Goal: Ask a question

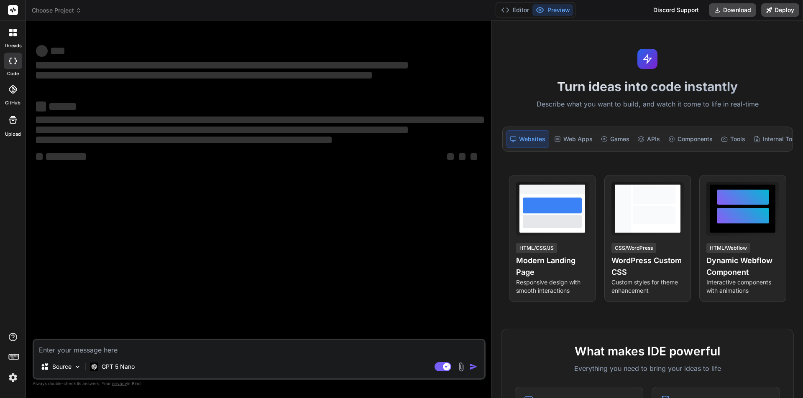
drag, startPoint x: 282, startPoint y: 107, endPoint x: 793, endPoint y: 95, distance: 510.5
click at [802, 95] on div "Choose Project Created with Pixso. Bind AI Web Search Created with Pixso. Code …" at bounding box center [414, 199] width 777 height 398
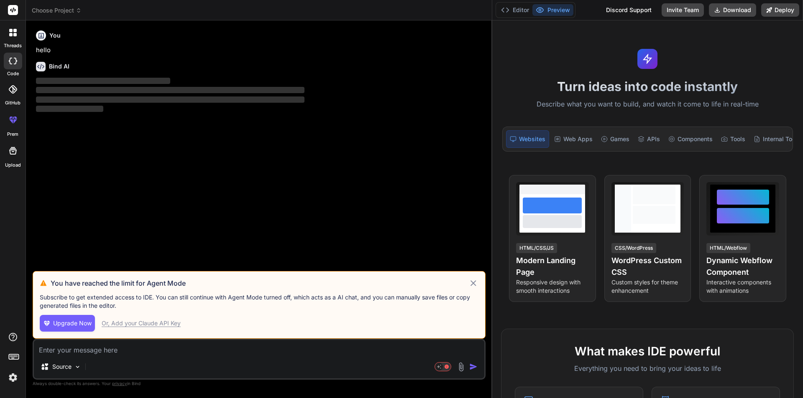
type textarea "x"
click at [64, 352] on textarea at bounding box center [259, 347] width 450 height 15
paste textarea "find error in below becuase i am trying to add prefix on stripe invoice $sessio…"
type textarea "find error in below becuase i am trying to add prefix on stripe invoice $sessio…"
type textarea "x"
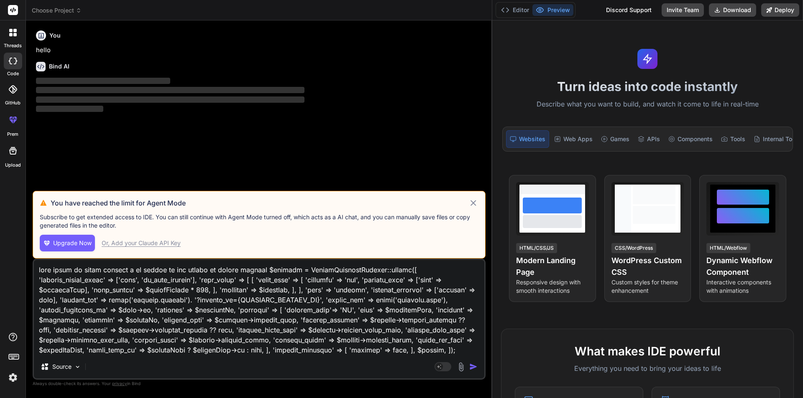
type textarea "find error in below becuase i am trying to add prefix on stripe invoice $sessio…"
click at [475, 367] on img "button" at bounding box center [473, 367] width 8 height 8
click at [473, 200] on icon at bounding box center [473, 203] width 10 height 10
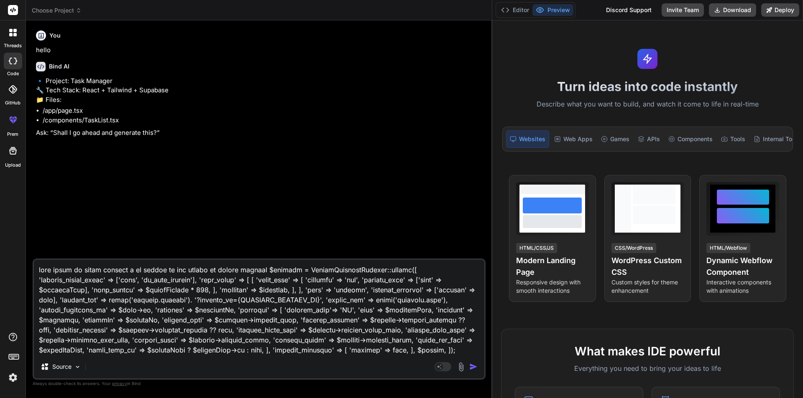
click at [476, 367] on img "button" at bounding box center [473, 367] width 8 height 8
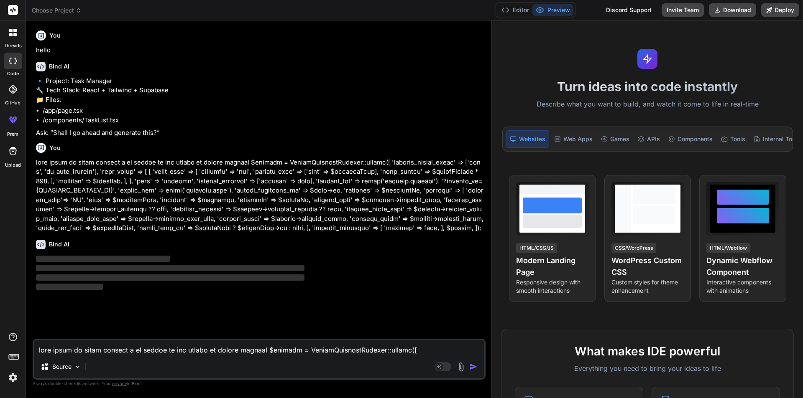
drag, startPoint x: 492, startPoint y: 125, endPoint x: 660, endPoint y: 114, distance: 169.3
click at [660, 114] on div "Choose Project Created with Pixso. Bind AI Web Search Created with Pixso. Code …" at bounding box center [414, 199] width 777 height 398
click at [511, 6] on button "Editor" at bounding box center [514, 10] width 35 height 12
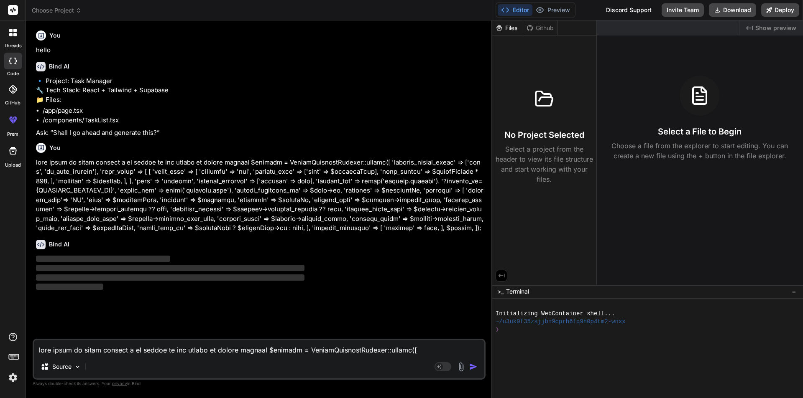
click at [505, 30] on div "Files" at bounding box center [507, 28] width 31 height 8
click at [506, 13] on icon at bounding box center [505, 10] width 8 height 8
click at [555, 8] on button "Preview" at bounding box center [552, 10] width 41 height 12
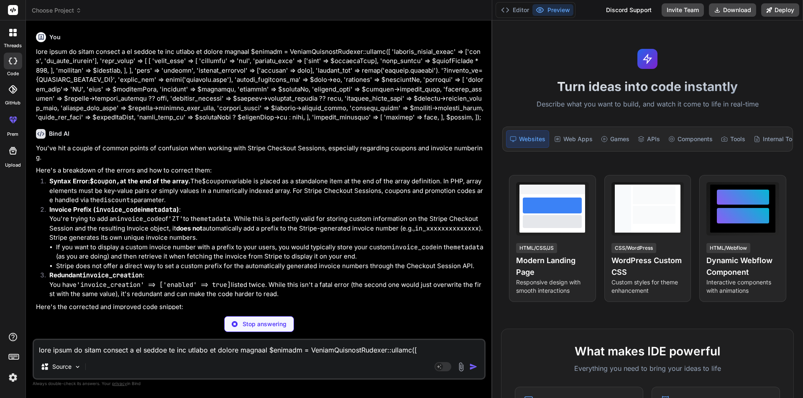
scroll to position [125, 0]
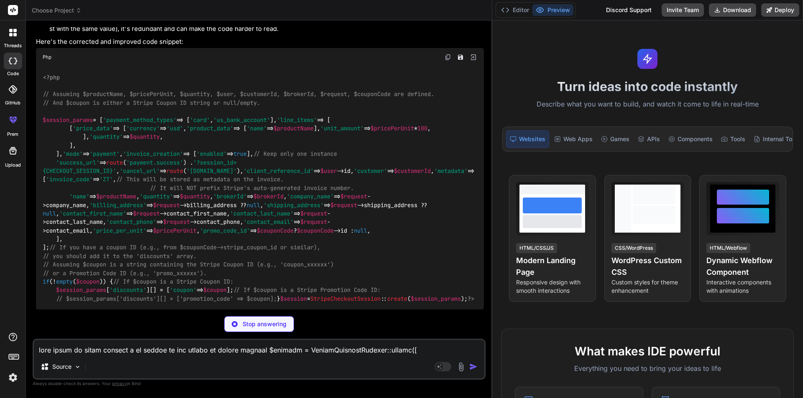
type textarea "x"
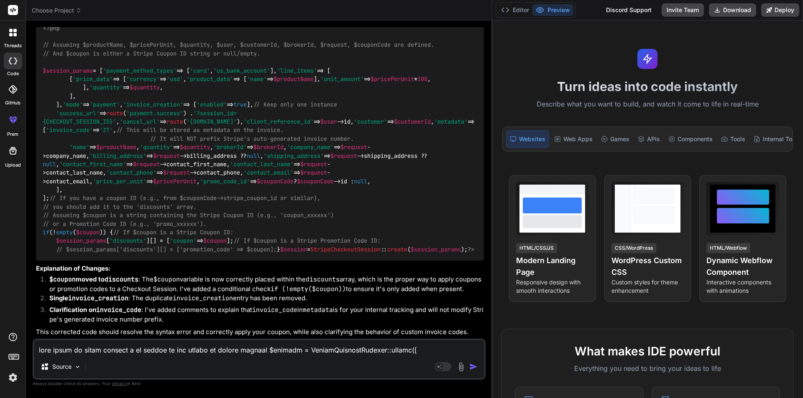
scroll to position [683, 0]
click at [106, 347] on textarea at bounding box center [259, 347] width 450 height 15
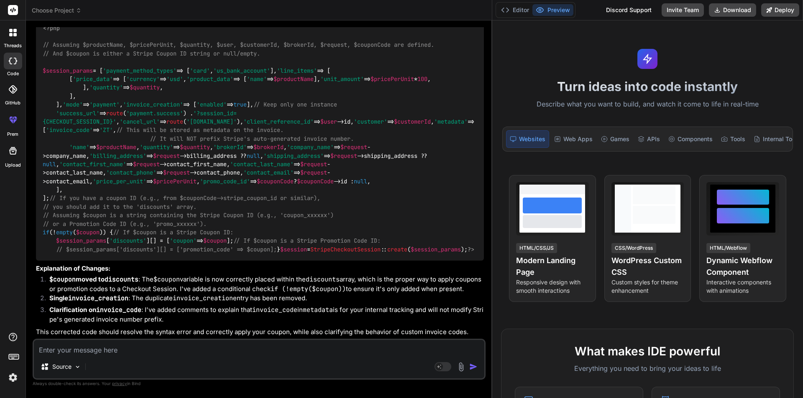
type textarea "t"
type textarea "x"
type textarea "th"
type textarea "x"
type textarea "the"
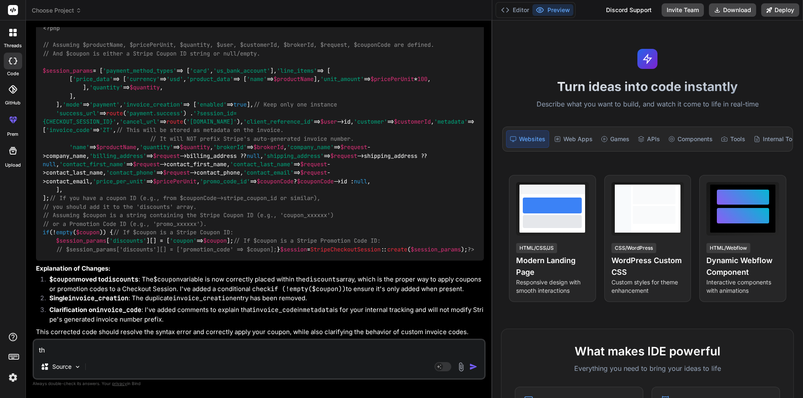
type textarea "x"
type textarea "then"
type textarea "x"
type textarea "then"
type textarea "x"
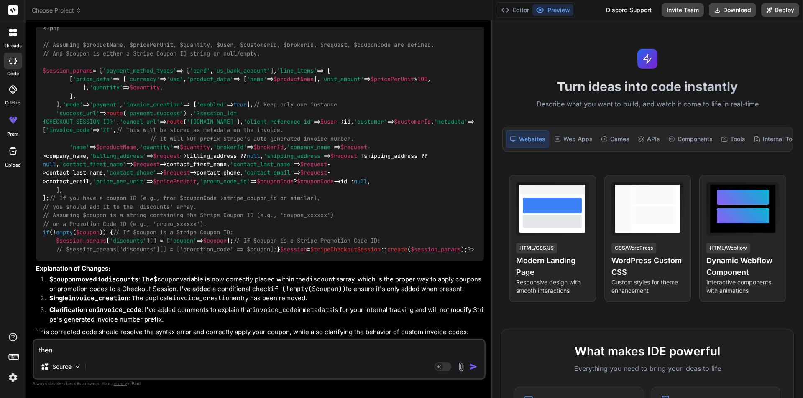
type textarea "then h"
type textarea "x"
type textarea "then ho"
type textarea "x"
type textarea "then how"
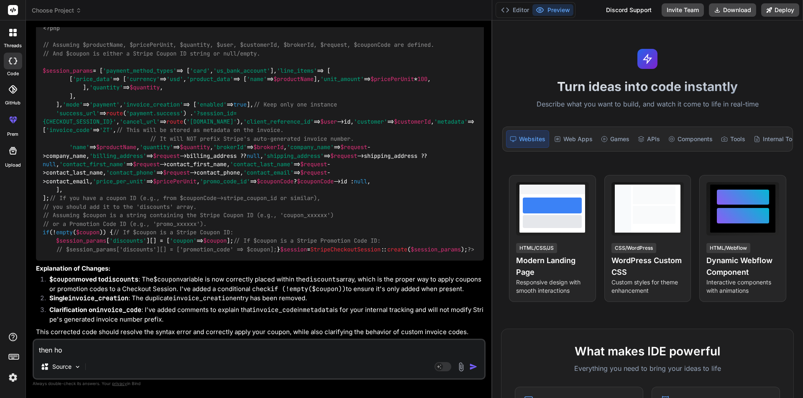
type textarea "x"
type textarea "then how"
type textarea "x"
type textarea "then how c"
type textarea "x"
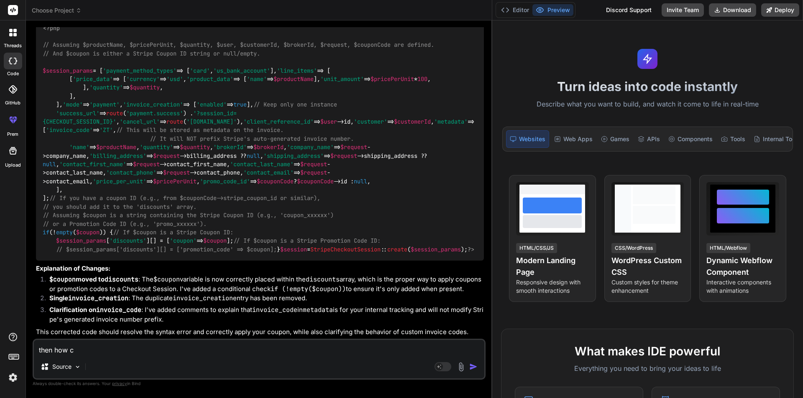
type textarea "then how ca"
type textarea "x"
type textarea "then how can"
type textarea "x"
type textarea "then how can"
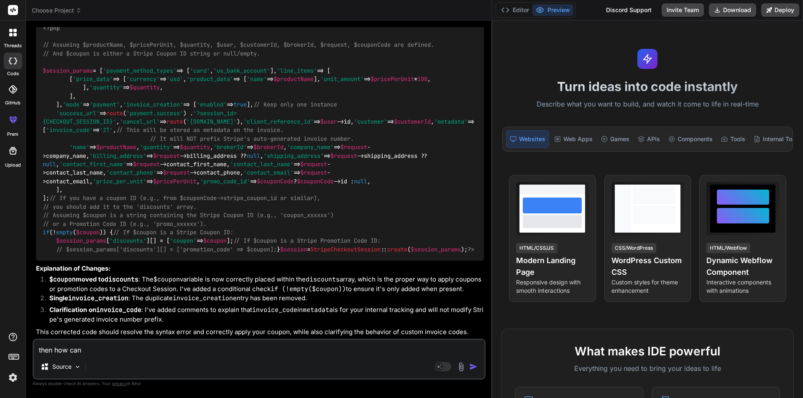
type textarea "x"
type textarea "then how can a"
type textarea "x"
type textarea "then how can ad"
type textarea "x"
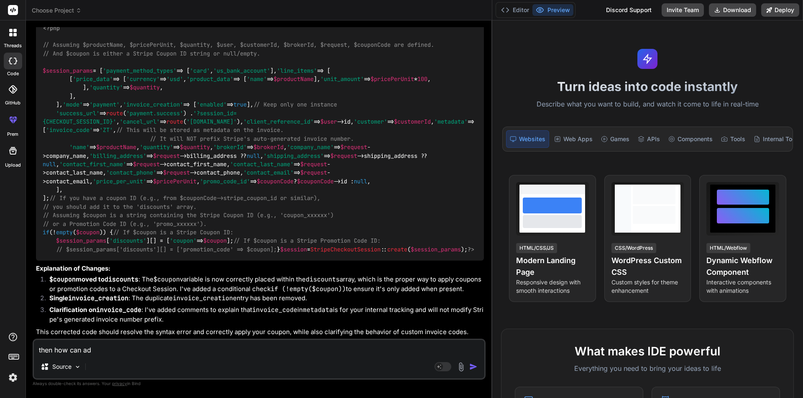
type textarea "then how can add"
type textarea "x"
type textarea "then how can add"
type textarea "x"
type textarea "then how can add p"
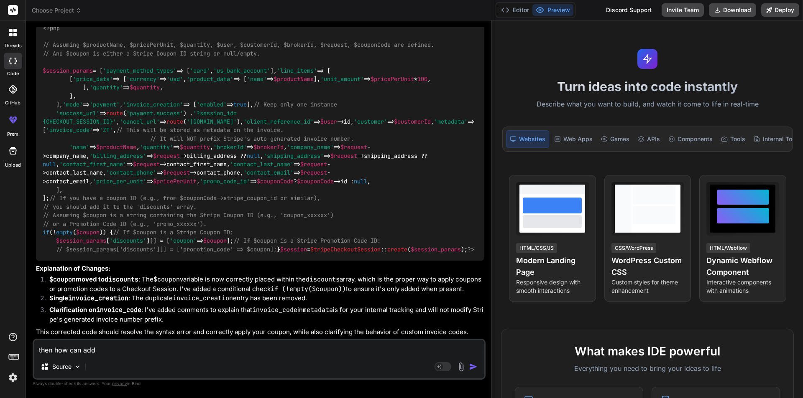
type textarea "x"
type textarea "then how can add pr"
type textarea "x"
type textarea "then how can add pre"
type textarea "x"
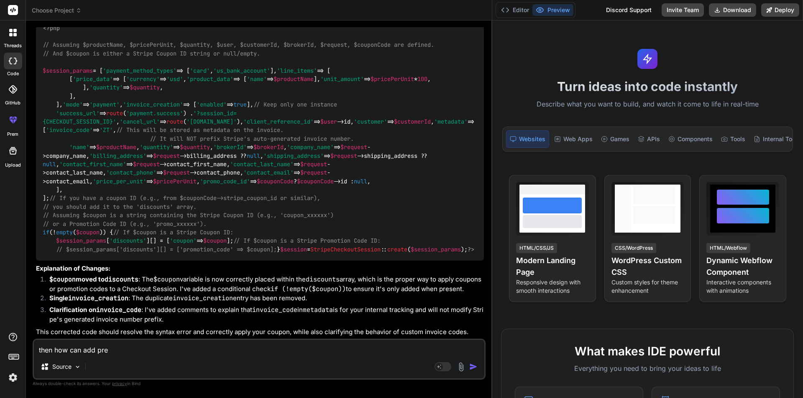
type textarea "then how can add pref"
type textarea "x"
type textarea "then how can add prefi"
type textarea "x"
type textarea "then how can add prefix"
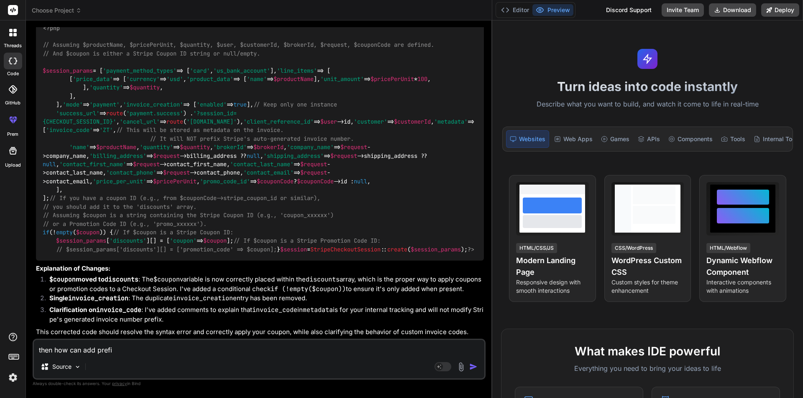
type textarea "x"
type textarea "then how can add prefix"
type textarea "x"
type textarea "then how can add prefix f"
type textarea "x"
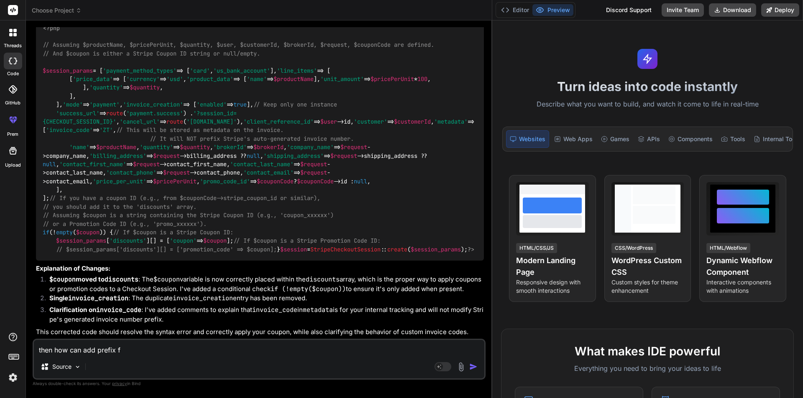
type textarea "then how can add prefix fo"
type textarea "x"
type textarea "then how can add prefix for"
type textarea "x"
type textarea "then how can add prefix for"
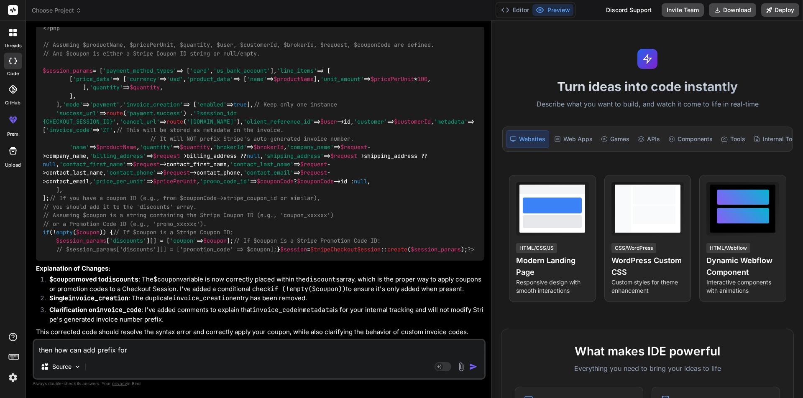
type textarea "x"
type textarea "then how can add prefix for"
type textarea "x"
type textarea "then how can add prefix fo"
type textarea "x"
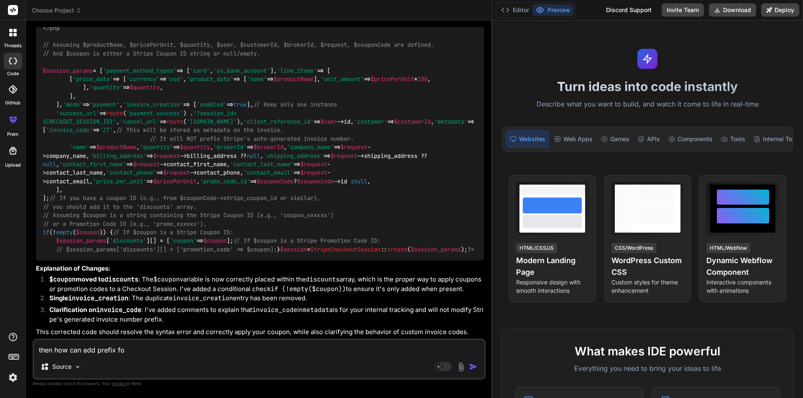
type textarea "then how can add prefix f"
type textarea "x"
type textarea "then how can add prefix"
type textarea "x"
click at [84, 351] on textarea "then how can add prefix" at bounding box center [259, 347] width 450 height 15
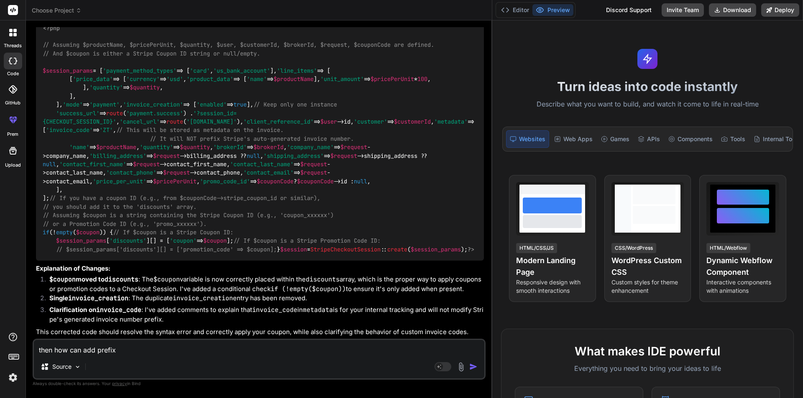
type textarea "then how can iadd prefix"
type textarea "x"
type textarea "then how can i add prefix"
type textarea "x"
click at [145, 354] on textarea "then how can i add prefix" at bounding box center [259, 347] width 450 height 15
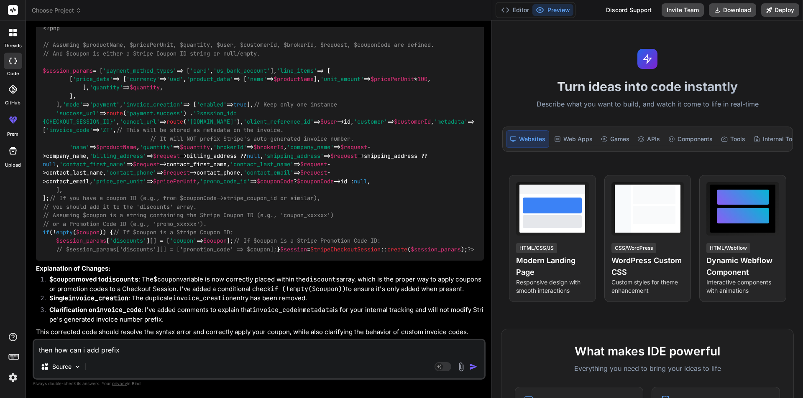
type textarea "then how can i add prefix l"
type textarea "x"
type textarea "then how can i add prefix li"
type textarea "x"
type textarea "then how can i add prefix lik"
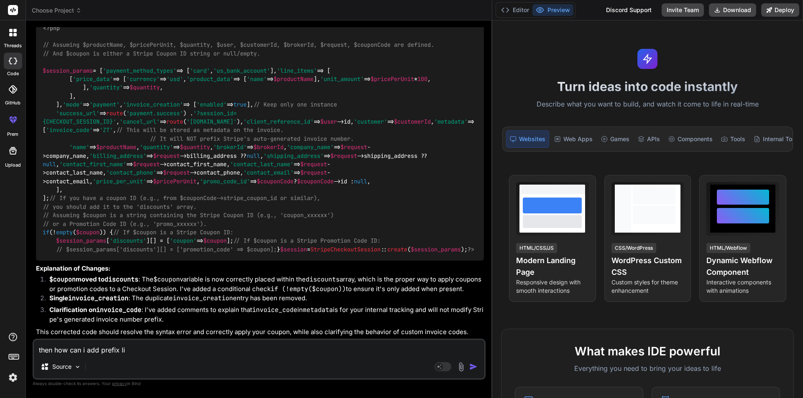
type textarea "x"
type textarea "then how can i add prefix like"
type textarea "x"
type textarea "then how can i add prefix like"
type textarea "x"
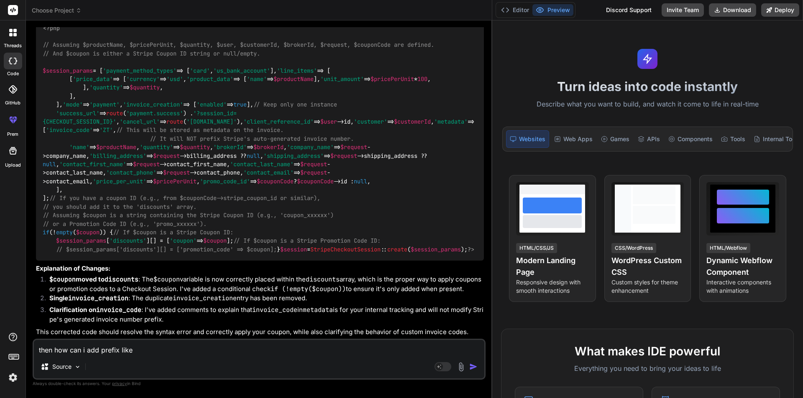
type textarea "then how can i add prefix like Z"
type textarea "x"
type textarea "then how can i add prefix like ZT"
type textarea "x"
type textarea "then how can i add prefix like ZT"
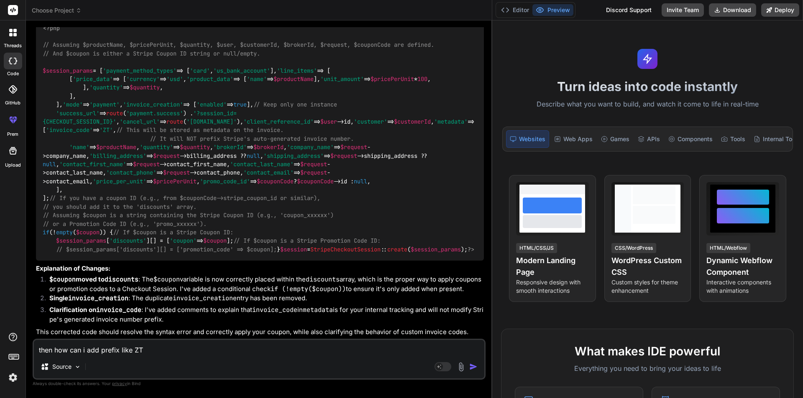
type textarea "x"
type textarea "then how can i add prefix like ZT f"
type textarea "x"
type textarea "then how can i add prefix like ZT fo"
type textarea "x"
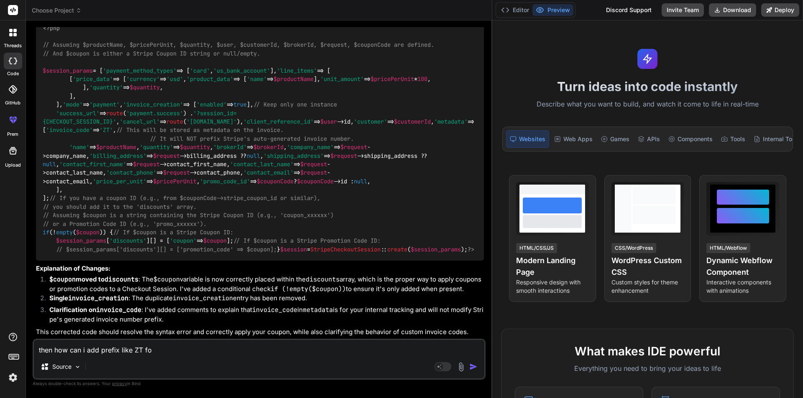
type textarea "then how can i add prefix like ZT for"
type textarea "x"
type textarea "then how can i add prefix like ZT for"
type textarea "x"
type textarea "then how can i add prefix like ZT for m"
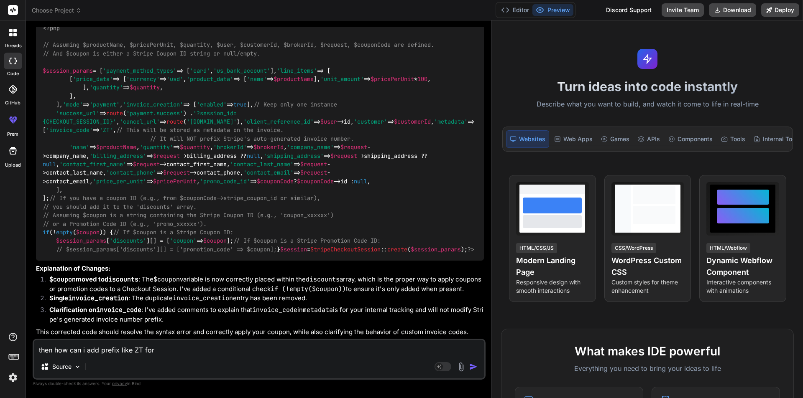
type textarea "x"
type textarea "then how can i add prefix like ZT for mo"
type textarea "x"
type textarea "then how can i add prefix like ZT for mod"
type textarea "x"
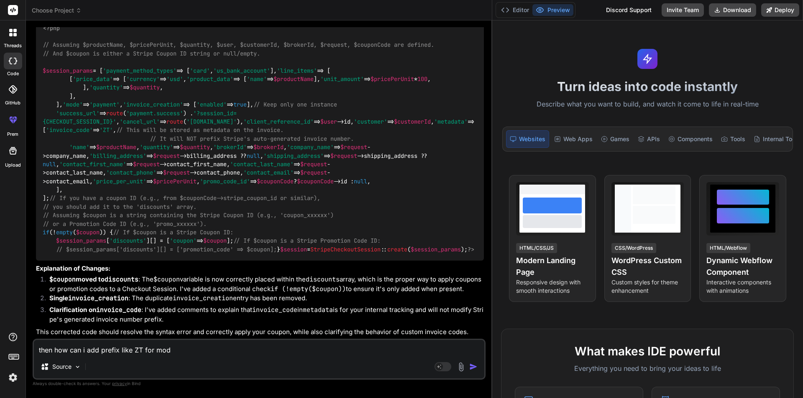
type textarea "then how can i add prefix like ZT for moda"
type textarea "x"
type textarea "then how can i add prefix like ZT for mod"
type textarea "x"
type textarea "then how can i add prefix like ZT for mode"
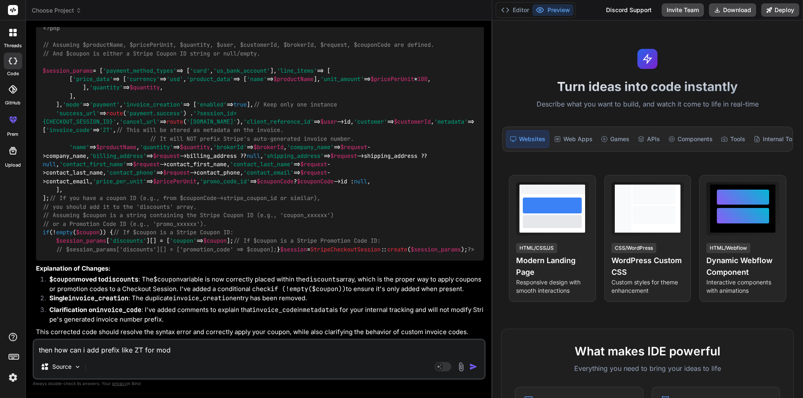
type textarea "x"
type textarea "then how can i add prefix like ZT for mode"
type textarea "x"
type textarea "then how can i add prefix like ZT for mode p"
type textarea "x"
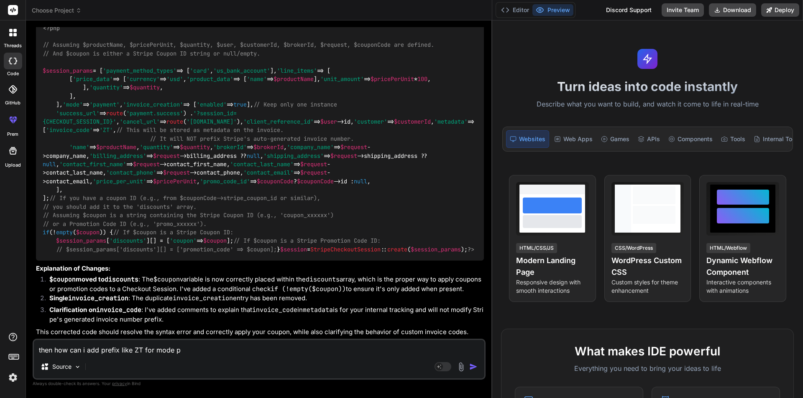
type textarea "then how can i add prefix like ZT for mode"
type textarea "x"
type textarea "then how can i add prefix like ZT for mode ="
type textarea "x"
type textarea "then how can i add prefix like ZT for mode ="
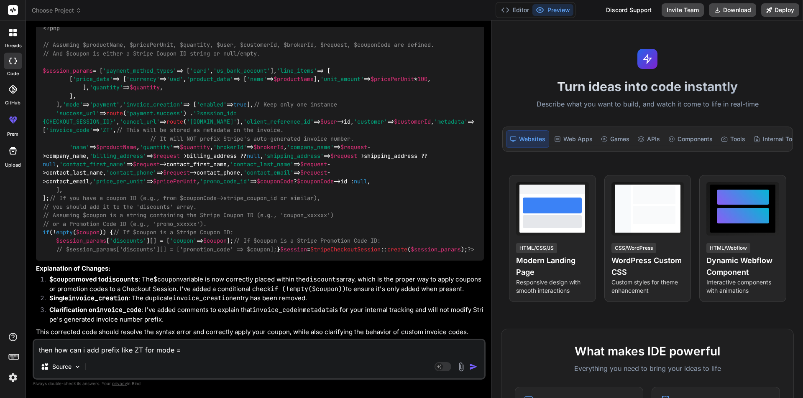
type textarea "x"
type textarea "then how can i add prefix like ZT for mode = p"
type textarea "x"
type textarea "then how can i add prefix like ZT for mode = pa"
type textarea "x"
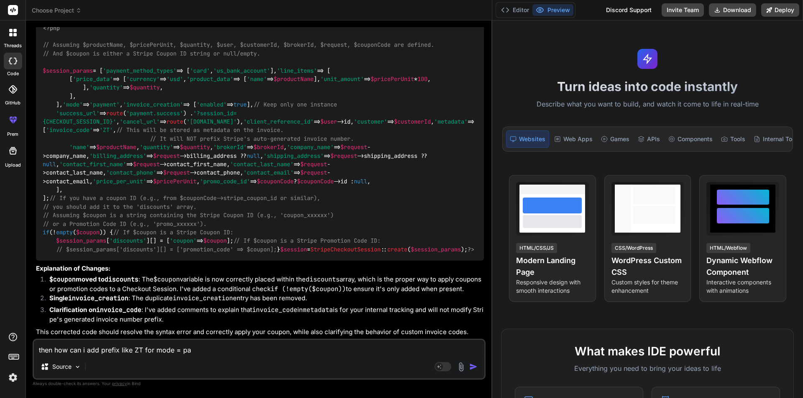
type textarea "then how can i add prefix like ZT for mode = pay"
type textarea "x"
type textarea "then how can i add prefix like ZT for mode = paym"
type textarea "x"
type textarea "then how can i add prefix like ZT for mode = payme"
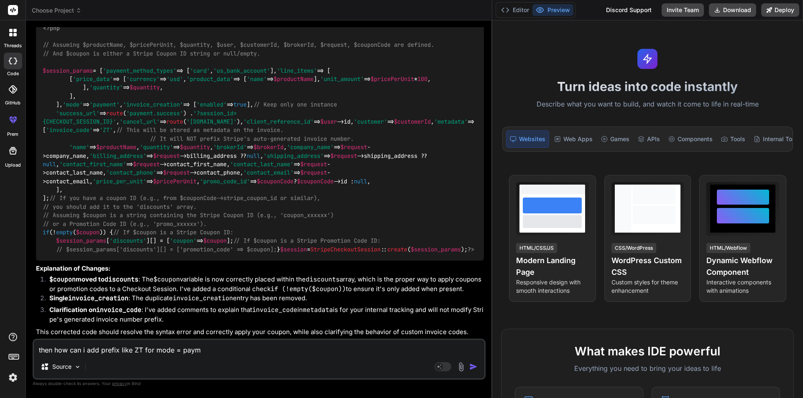
type textarea "x"
type textarea "then how can i add prefix like ZT for mode = paymen"
type textarea "x"
type textarea "then how can i add prefix like ZT for mode = payment"
type textarea "x"
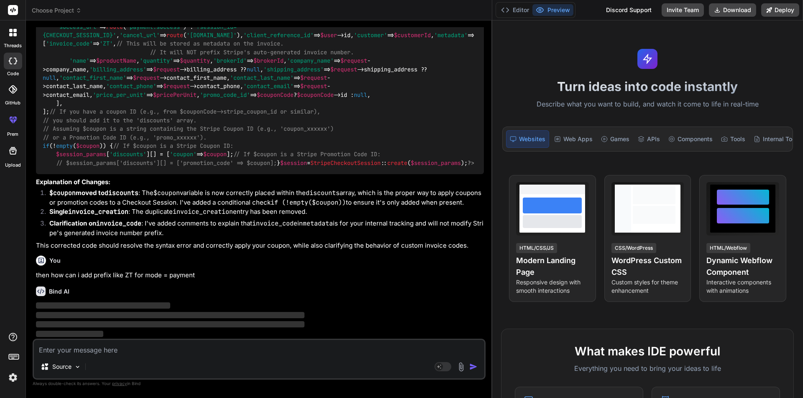
scroll to position [770, 0]
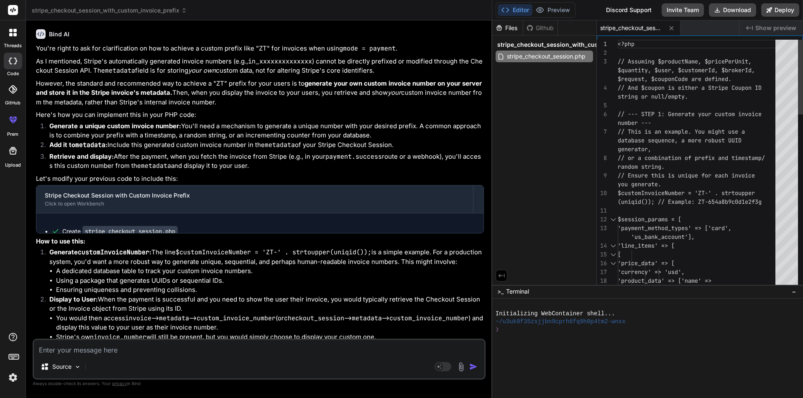
type textarea "x"
